Goal: Information Seeking & Learning: Understand process/instructions

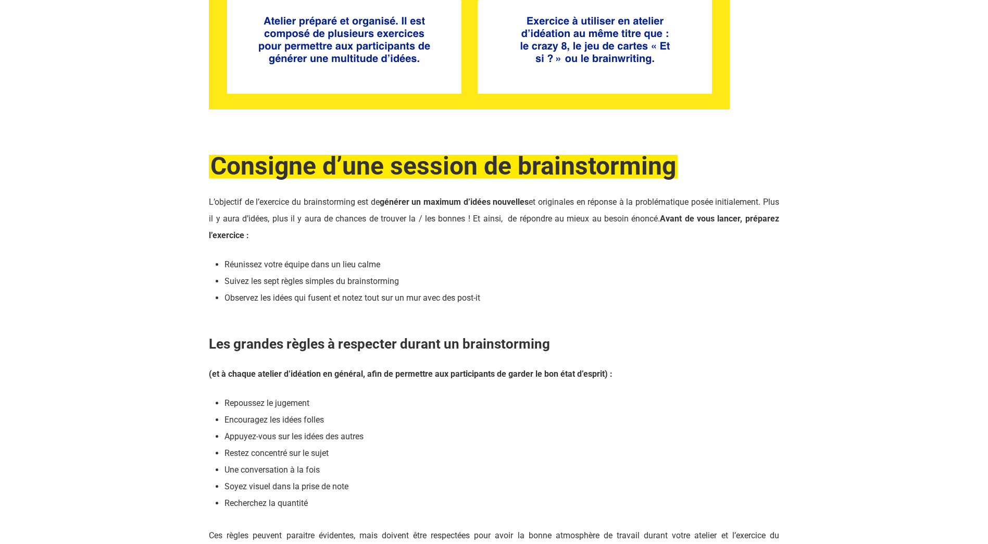
scroll to position [1198, 0]
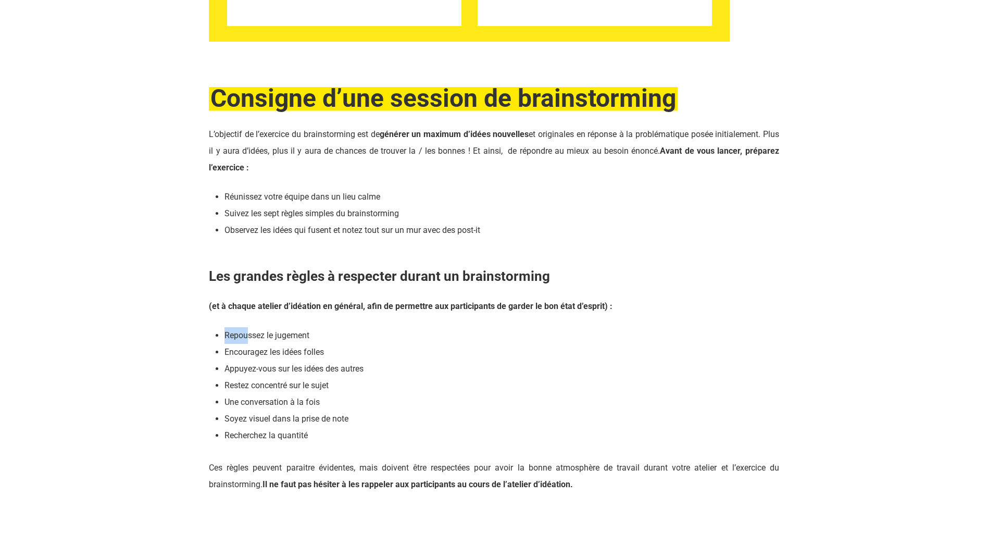
drag, startPoint x: 224, startPoint y: 332, endPoint x: 255, endPoint y: 341, distance: 31.5
click at [254, 341] on li "Repoussez le jugement" at bounding box center [501, 335] width 555 height 17
drag, startPoint x: 255, startPoint y: 341, endPoint x: 329, endPoint y: 352, distance: 74.8
click at [329, 352] on li "Encouragez les idées folles" at bounding box center [501, 352] width 555 height 17
drag, startPoint x: 383, startPoint y: 367, endPoint x: 215, endPoint y: 356, distance: 169.1
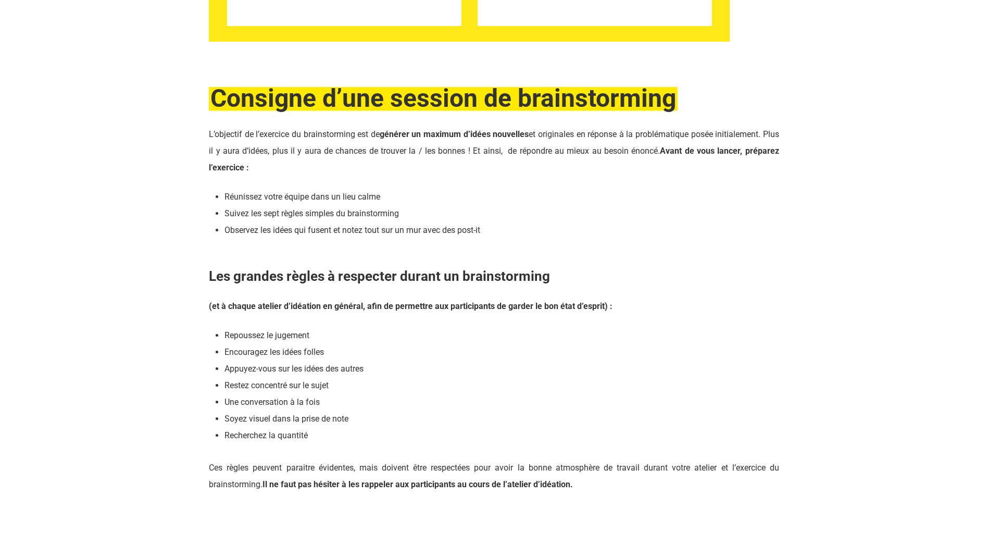
click at [215, 356] on div "(et à chaque atelier d’idéation en général, afin de permettre aux participants …" at bounding box center [494, 395] width 570 height 195
drag, startPoint x: 215, startPoint y: 356, endPoint x: 322, endPoint y: 399, distance: 116.4
click at [322, 399] on li "Une conversation à la fois" at bounding box center [501, 402] width 555 height 17
drag, startPoint x: 334, startPoint y: 409, endPoint x: 215, endPoint y: 330, distance: 142.7
click at [224, 330] on ul "Repoussez le jugement Encouragez les idées folles Appuyez-vous sur les idées de…" at bounding box center [501, 385] width 555 height 117
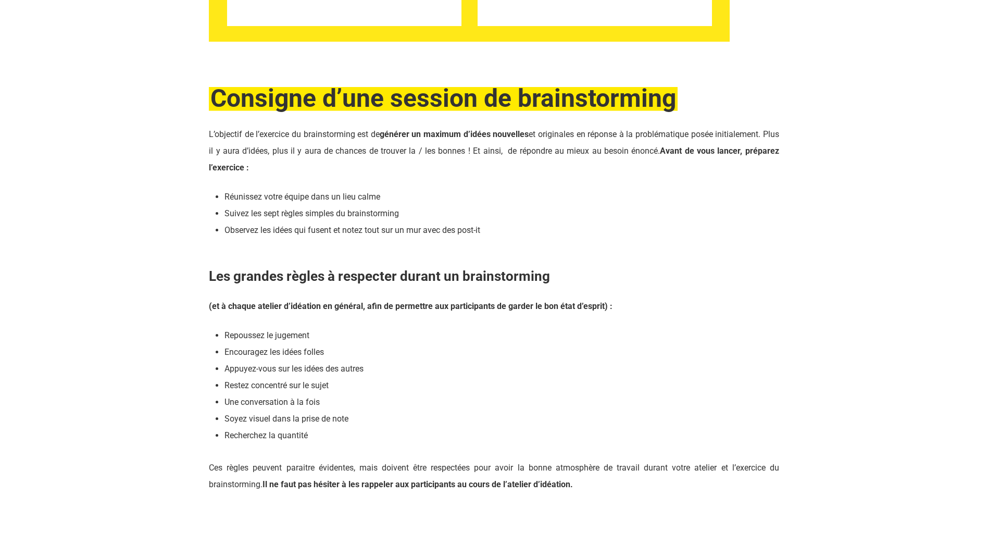
copy ul "Repoussez le jugement Encouragez les idées folles Appuyez-vous sur les idées de…"
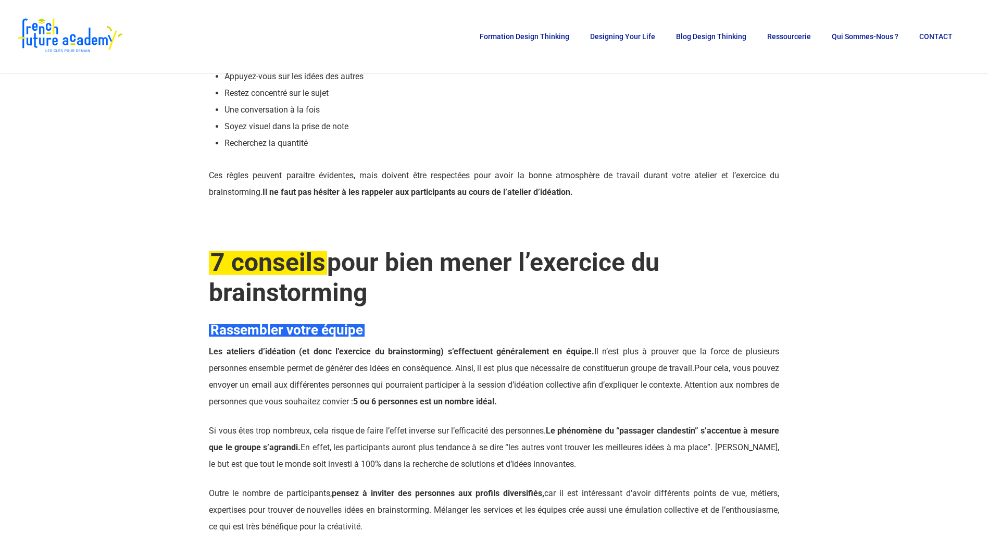
scroll to position [1406, 0]
